Goal: Task Accomplishment & Management: Manage account settings

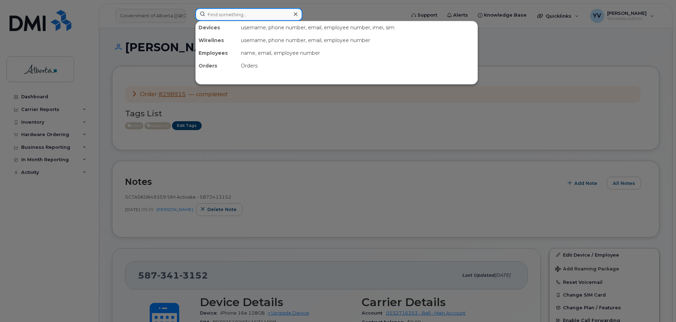
click at [216, 16] on input at bounding box center [248, 14] width 107 height 13
paste input "5873413963"
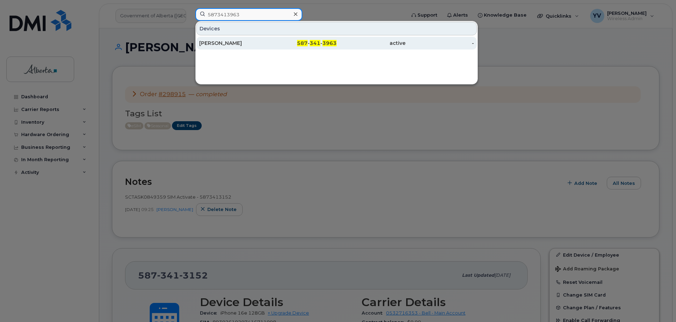
type input "5873413963"
click at [308, 41] on span "587" at bounding box center [302, 43] width 11 height 6
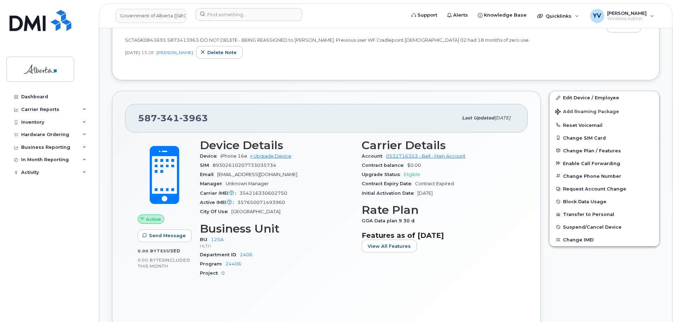
scroll to position [287, 0]
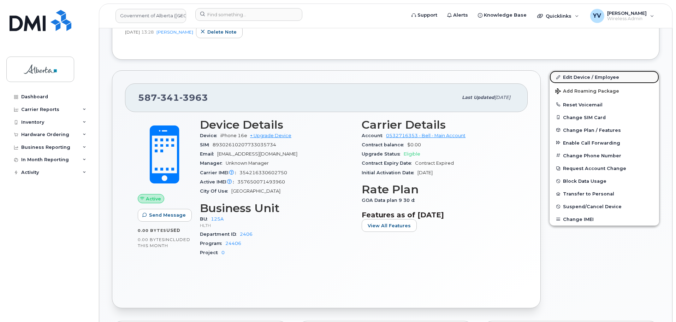
click at [579, 73] on link "Edit Device / Employee" at bounding box center [603, 77] width 109 height 13
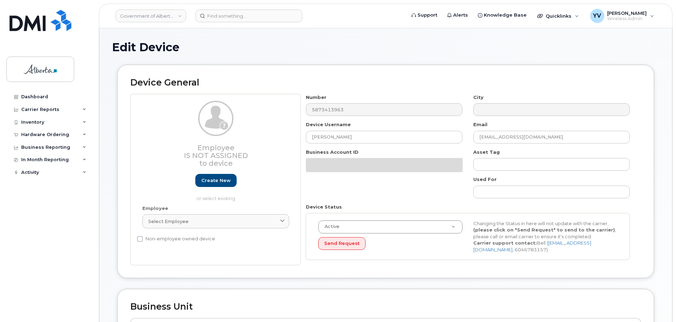
select select "4120335"
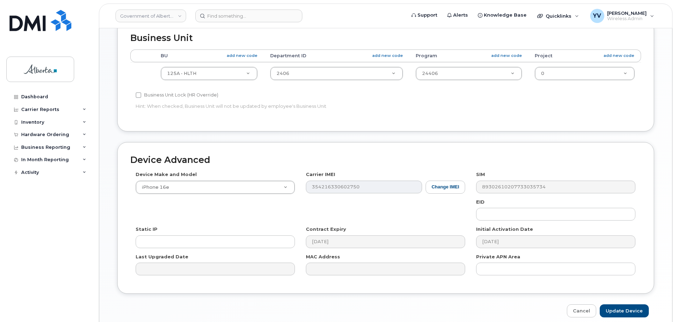
scroll to position [270, 0]
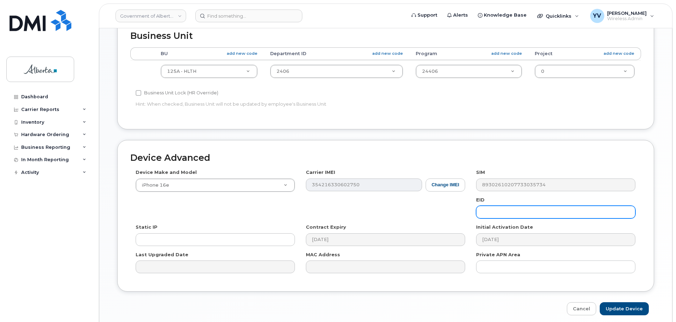
click at [488, 209] on input "text" at bounding box center [555, 212] width 159 height 13
paste input "89043052010008887025010581405090"
type input "89043052010008887025010581405090"
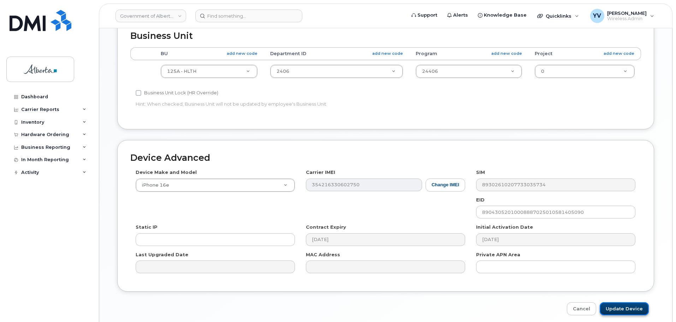
click at [615, 307] on input "Update Device" at bounding box center [624, 308] width 49 height 13
type input "Saving..."
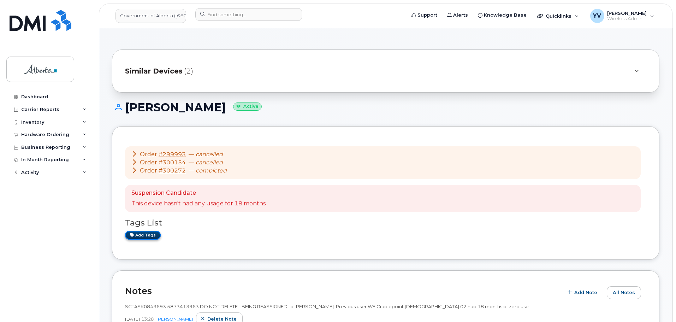
click at [145, 237] on link "Add tags" at bounding box center [143, 235] width 36 height 9
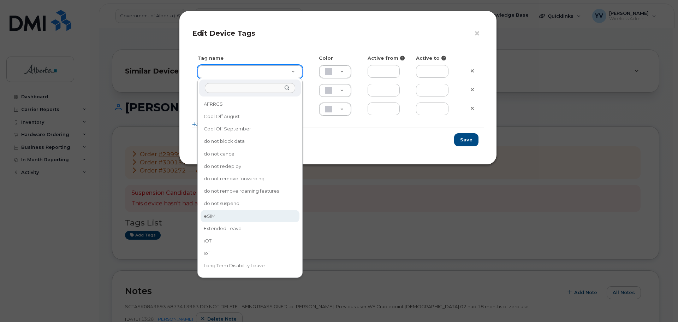
type input "eSIM"
type input "D6CDC1"
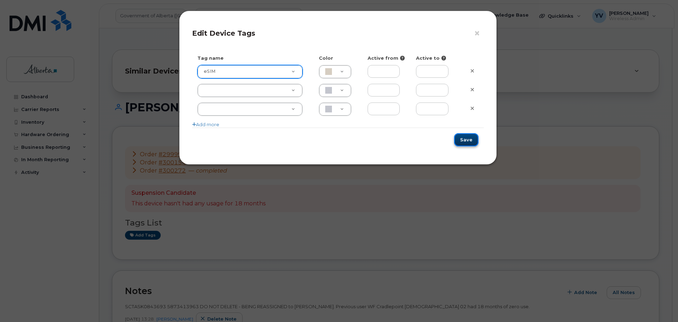
click at [472, 138] on button "Save" at bounding box center [466, 139] width 24 height 13
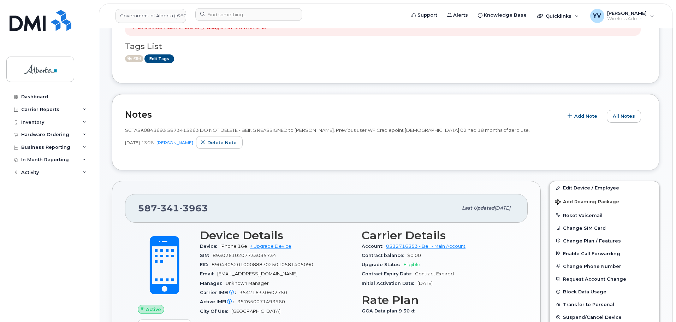
scroll to position [265, 0]
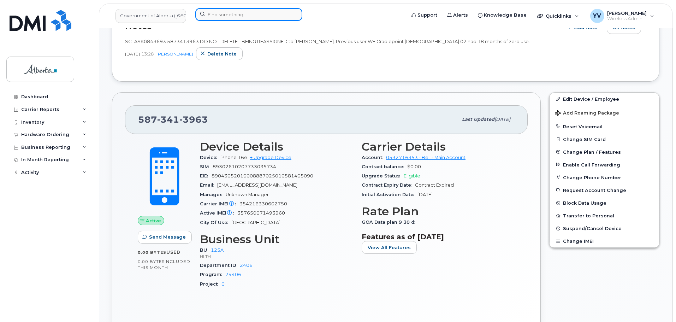
click at [218, 14] on input at bounding box center [248, 14] width 107 height 13
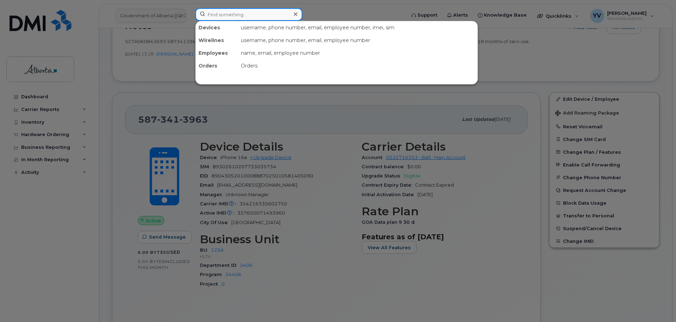
paste input "5873410579"
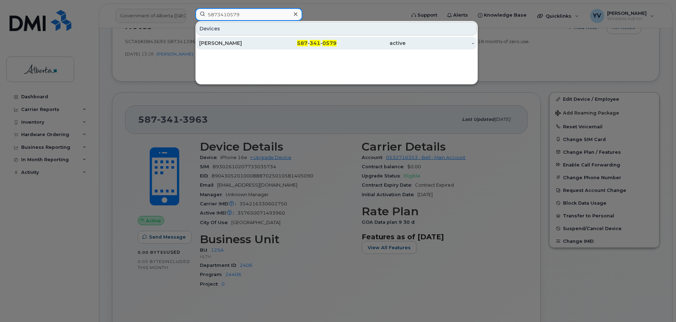
type input "5873410579"
click at [311, 42] on span "341" at bounding box center [315, 43] width 11 height 6
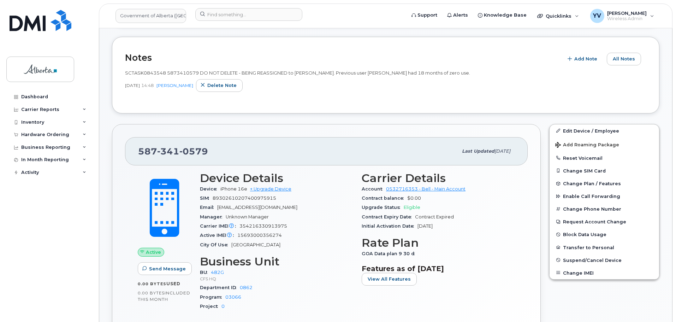
scroll to position [168, 0]
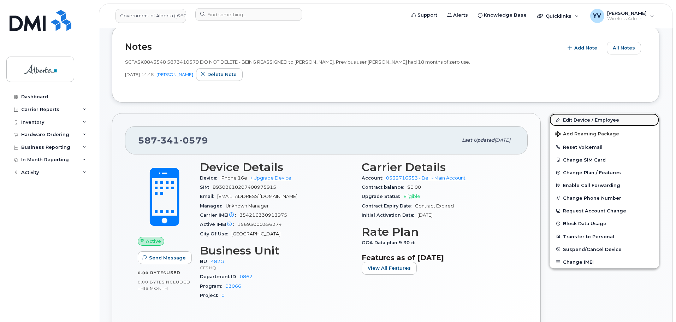
click at [583, 117] on link "Edit Device / Employee" at bounding box center [603, 119] width 109 height 13
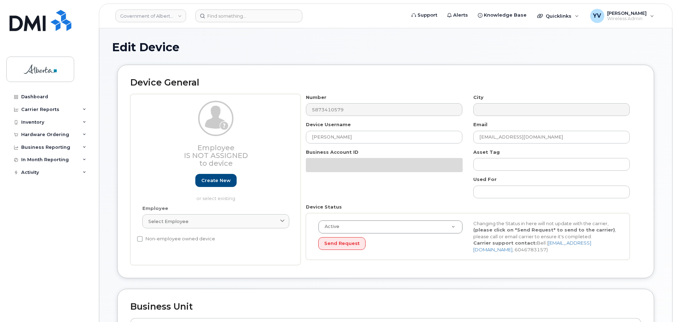
select select "4120337"
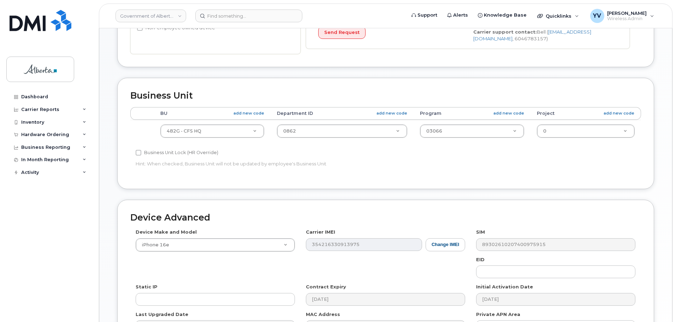
scroll to position [257, 0]
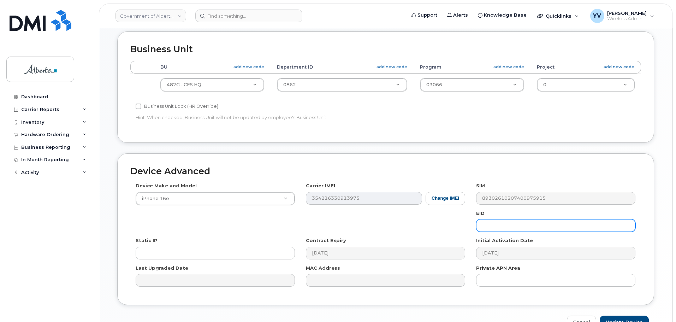
click at [477, 221] on input "text" at bounding box center [555, 225] width 159 height 13
paste input "89043052010008887025010586752603"
click at [493, 227] on input "89043052010008887025010586752603" at bounding box center [555, 225] width 159 height 13
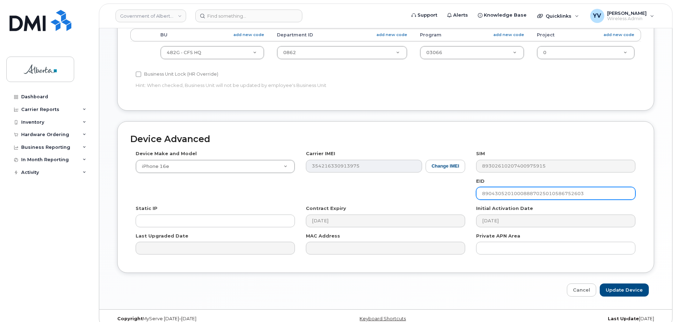
scroll to position [293, 0]
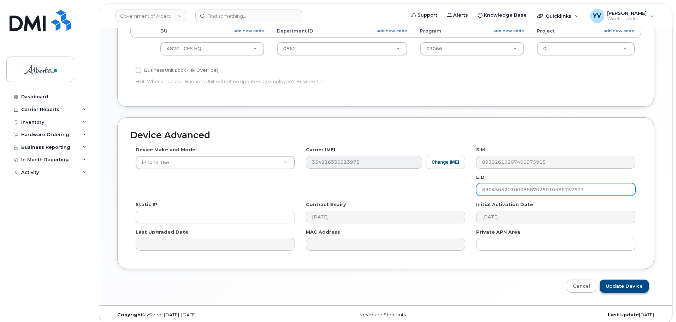
type input "89043052010008887025010586752603"
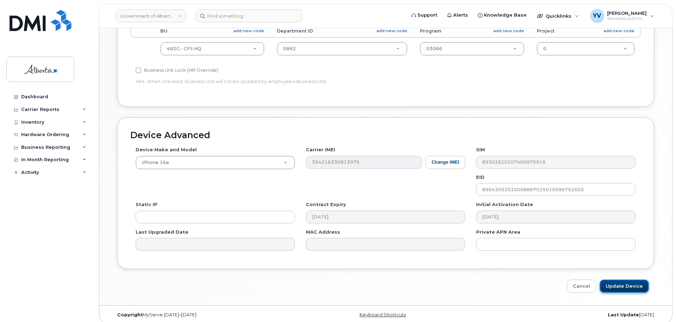
click at [617, 284] on input "Update Device" at bounding box center [624, 285] width 49 height 13
type input "Saving..."
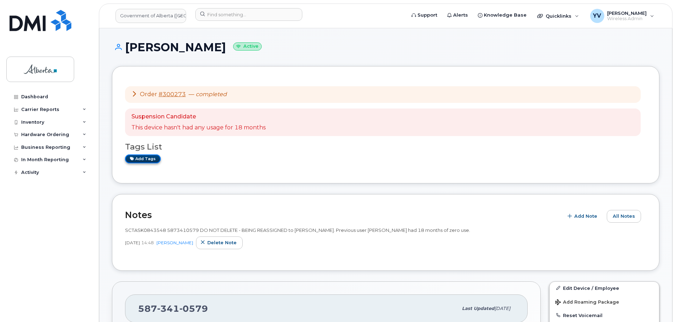
click at [141, 158] on link "Add tags" at bounding box center [143, 158] width 36 height 9
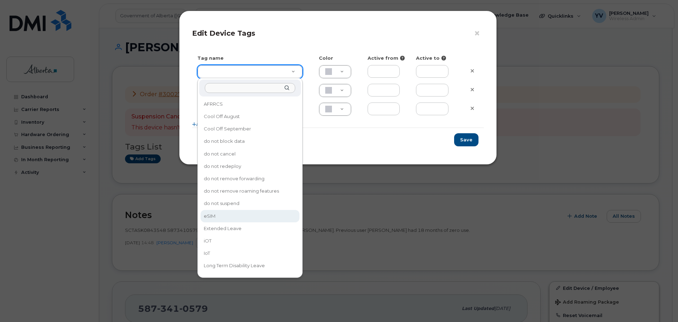
type input "eSIM"
type input "D6CDC1"
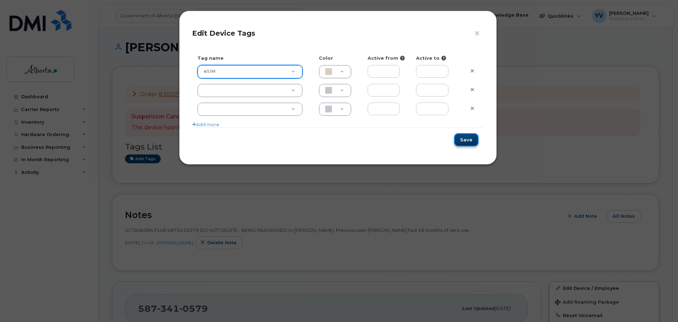
click at [462, 139] on button "Save" at bounding box center [466, 139] width 24 height 13
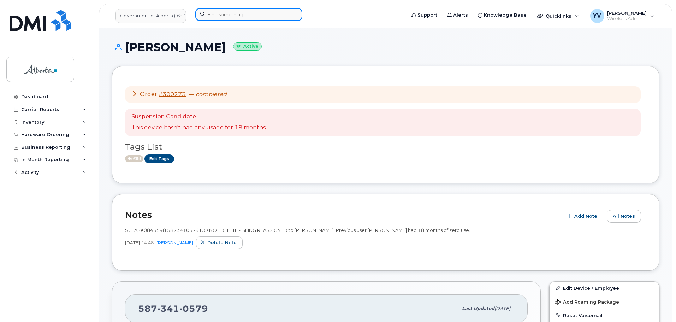
click at [212, 14] on input at bounding box center [248, 14] width 107 height 13
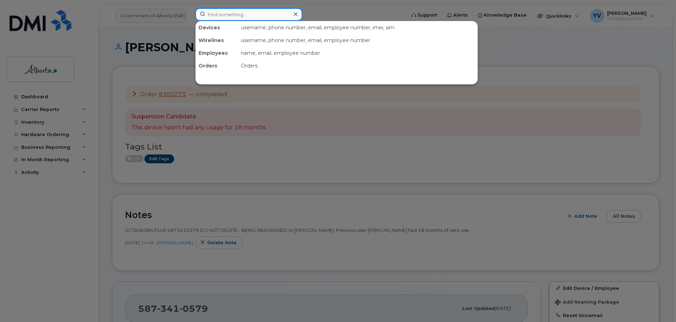
paste input "5879841376"
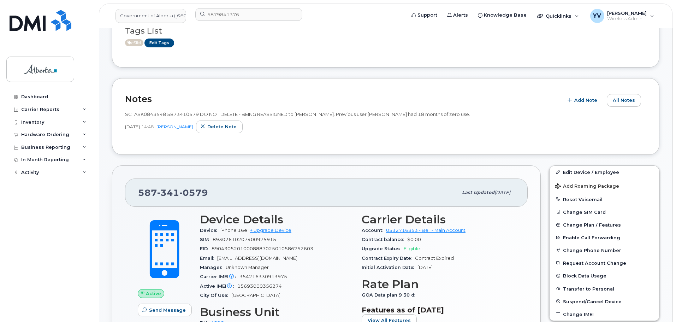
scroll to position [165, 0]
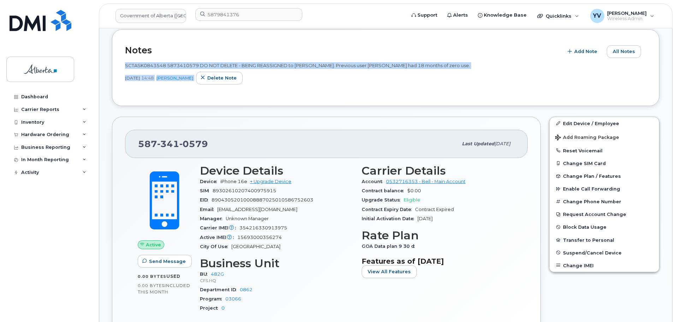
drag, startPoint x: 675, startPoint y: 88, endPoint x: 678, endPoint y: 54, distance: 33.3
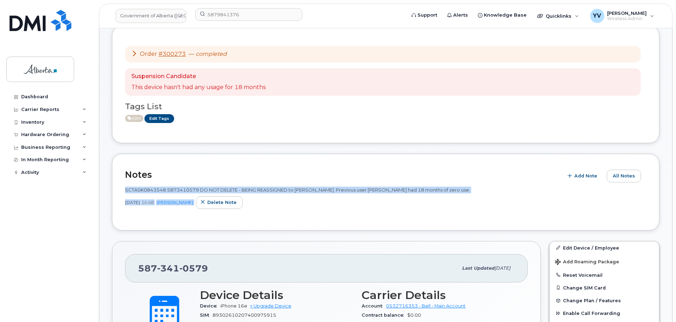
scroll to position [0, 0]
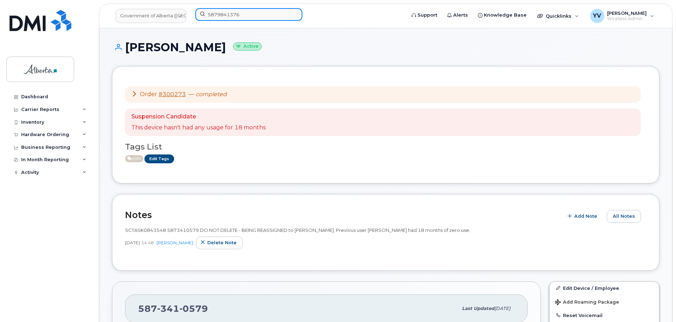
click at [245, 16] on input "5879841376" at bounding box center [248, 14] width 107 height 13
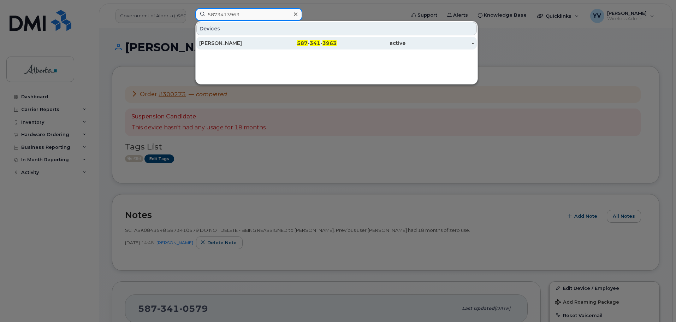
type input "5873413963"
click at [322, 41] on div "587 - 341 - 3963" at bounding box center [302, 43] width 69 height 7
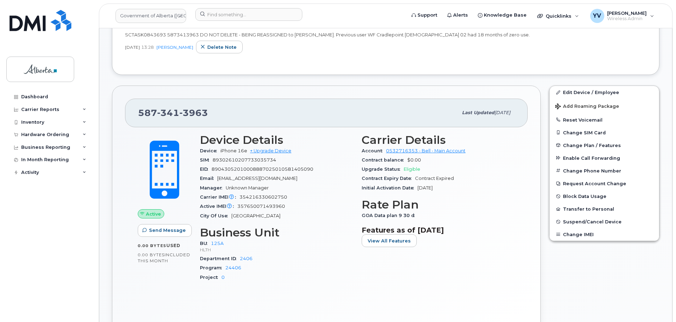
scroll to position [298, 0]
